Goal: Complete application form

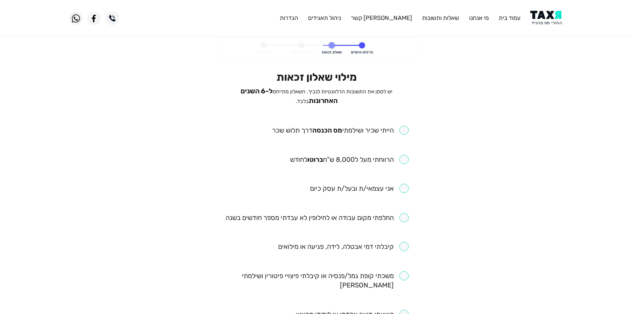
drag, startPoint x: 390, startPoint y: 127, endPoint x: 394, endPoint y: 139, distance: 12.9
click at [390, 127] on input "checkbox" at bounding box center [340, 130] width 136 height 9
checkbox input "true"
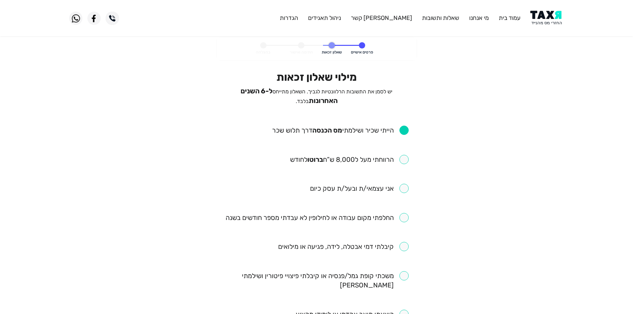
click at [404, 159] on input "checkbox" at bounding box center [349, 159] width 119 height 9
checkbox input "true"
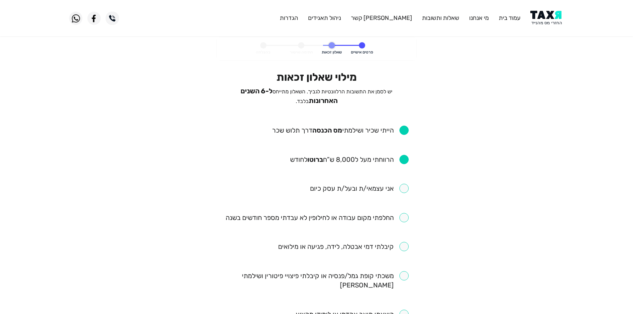
click at [404, 219] on input "checkbox" at bounding box center [316, 217] width 183 height 9
checkbox input "true"
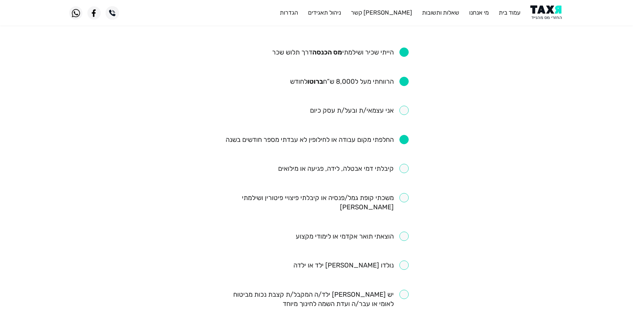
scroll to position [66, 0]
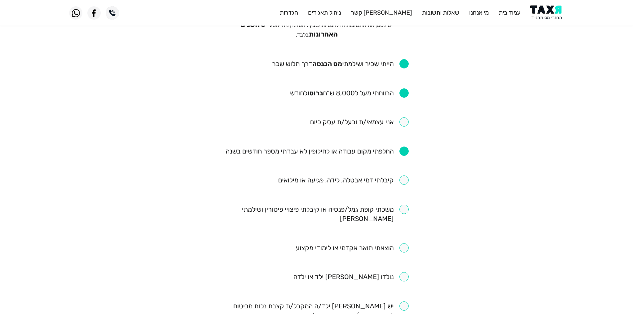
click at [403, 180] on input "checkbox" at bounding box center [343, 179] width 131 height 9
checkbox input "true"
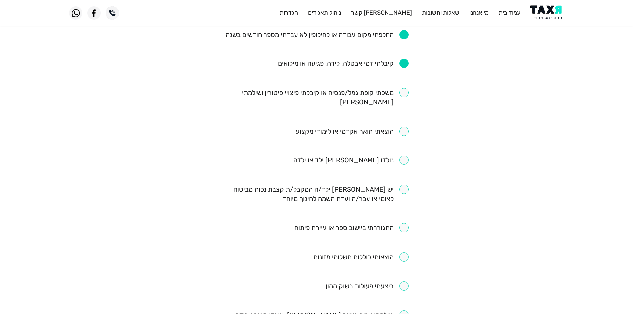
scroll to position [199, 0]
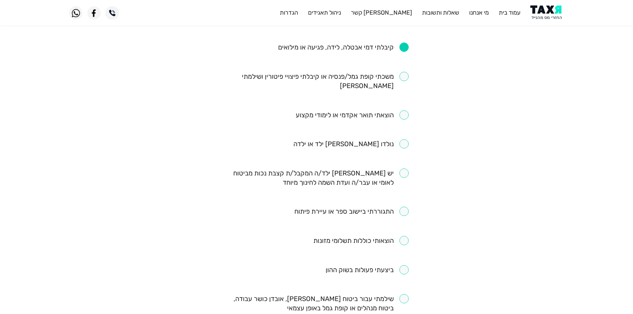
click at [382, 110] on input "checkbox" at bounding box center [352, 114] width 113 height 9
click at [336, 109] on ul "הייתי שכיר ושילמתי [PERSON_NAME] הכנסה דרך תלוש שכר הרווחתי מעל ל8,000 ש”ח ברוט…" at bounding box center [316, 153] width 184 height 454
click at [374, 110] on input "checkbox" at bounding box center [352, 114] width 113 height 9
click at [403, 110] on input "checkbox" at bounding box center [352, 114] width 113 height 9
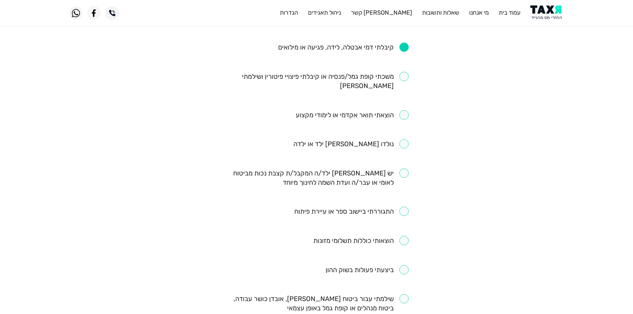
click at [403, 110] on input "checkbox" at bounding box center [352, 114] width 113 height 9
click at [394, 110] on input "checkbox" at bounding box center [352, 114] width 113 height 9
drag, startPoint x: 390, startPoint y: 105, endPoint x: 303, endPoint y: 109, distance: 87.1
click at [326, 109] on ul "הייתי שכיר ושילמתי [PERSON_NAME] הכנסה דרך תלוש שכר הרווחתי מעל ל8,000 ש”ח ברוט…" at bounding box center [316, 153] width 184 height 454
drag, startPoint x: 301, startPoint y: 105, endPoint x: 349, endPoint y: 103, distance: 48.2
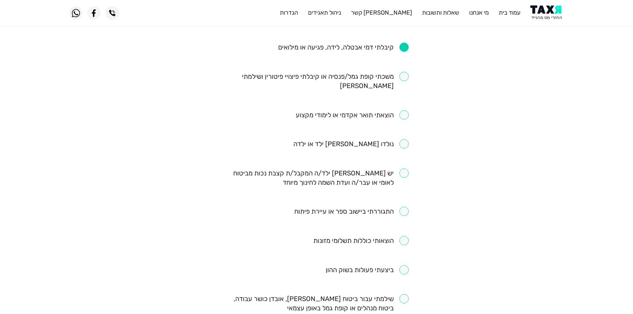
click at [341, 110] on input "checkbox" at bounding box center [352, 114] width 113 height 9
click at [377, 110] on input "checkbox" at bounding box center [352, 114] width 113 height 9
checkbox input "false"
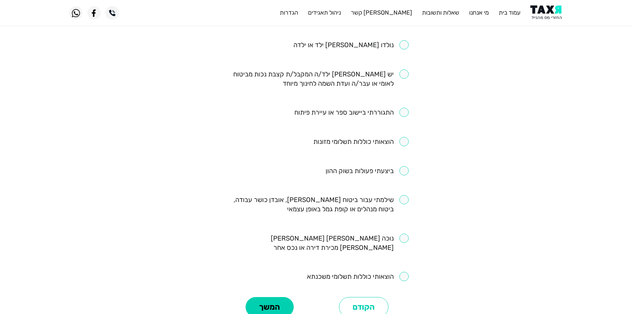
scroll to position [299, 0]
click at [387, 107] on input "checkbox" at bounding box center [351, 111] width 114 height 9
checkbox input "true"
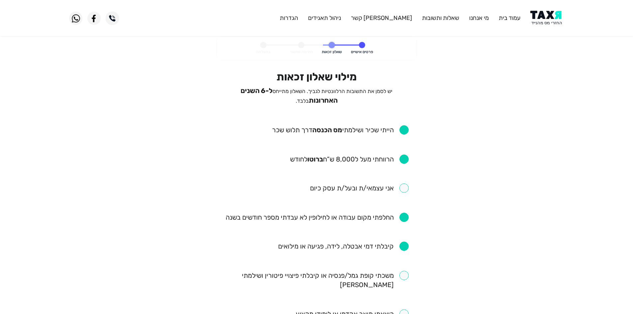
scroll to position [0, 0]
click at [316, 100] on span "יש לסמן את התשובות הרלוונטיות לגביך. השאלון מתייחס ל-6 השנים האחרונות בלבד." at bounding box center [316, 96] width 152 height 16
click at [316, 93] on span "יש לסמן את התשובות הרלוונטיות לגביך. השאלון מתייחס ל-6 השנים האחרונות בלבד." at bounding box center [316, 96] width 152 height 16
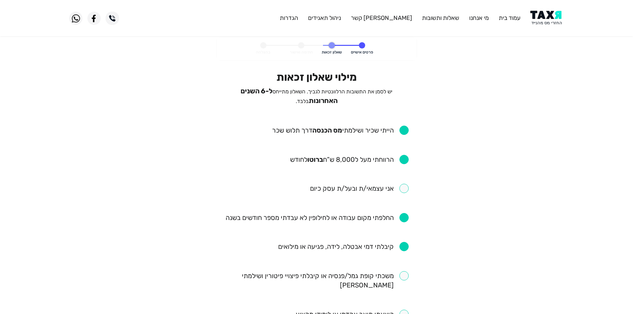
click at [299, 95] on p "יש לסמן את התשובות הרלוונטיות לגביך. השאלון מתייחס ל-6 השנים האחרונות בלבד." at bounding box center [316, 95] width 184 height 19
click at [284, 91] on span "ל-6 השנים האחרונות" at bounding box center [288, 96] width 97 height 18
click at [277, 92] on span "ל-6 השנים האחרונות" at bounding box center [288, 96] width 97 height 18
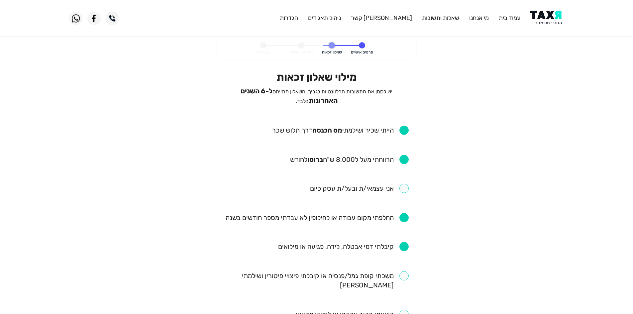
click at [266, 94] on span "ל-6 השנים האחרונות" at bounding box center [288, 96] width 97 height 18
click at [327, 128] on input "checkbox" at bounding box center [340, 130] width 136 height 9
checkbox input "false"
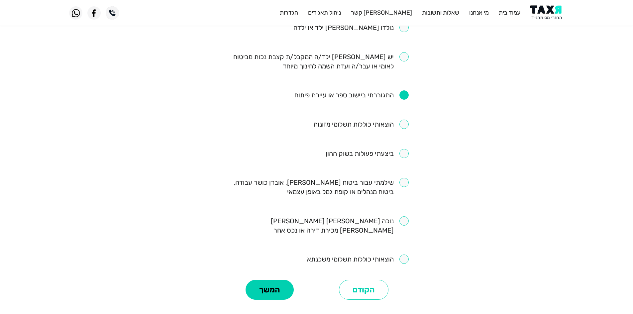
scroll to position [350, 0]
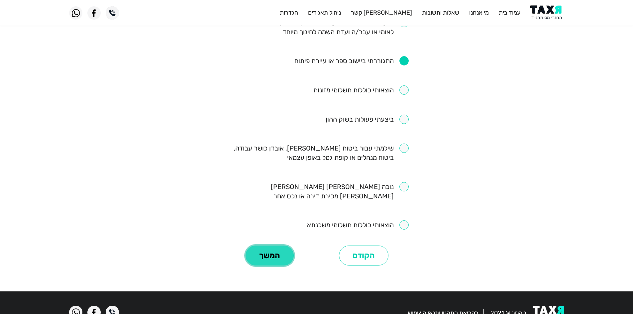
click at [260, 245] on button "המשך" at bounding box center [269, 255] width 48 height 20
